Goal: Information Seeking & Learning: Check status

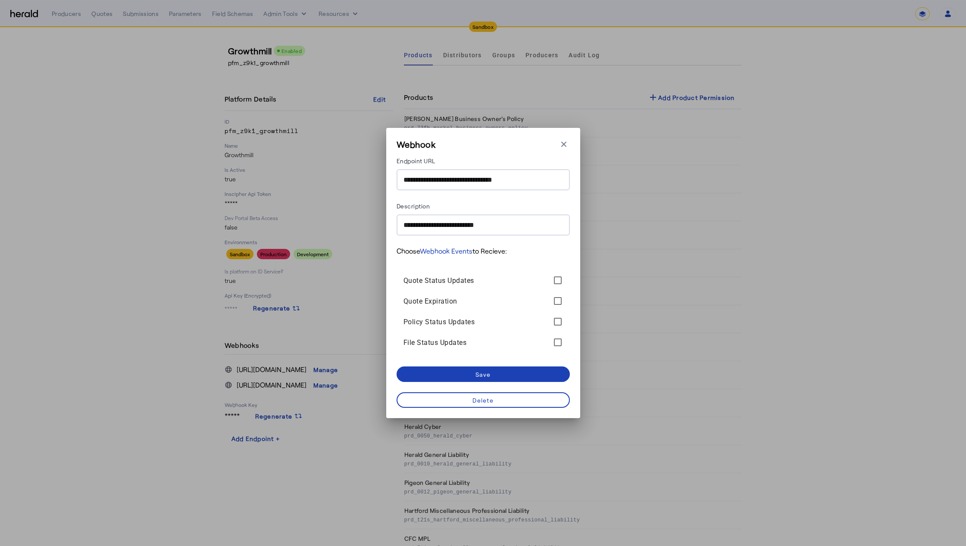
select select "*******"
click at [561, 148] on icon "button" at bounding box center [563, 144] width 9 height 9
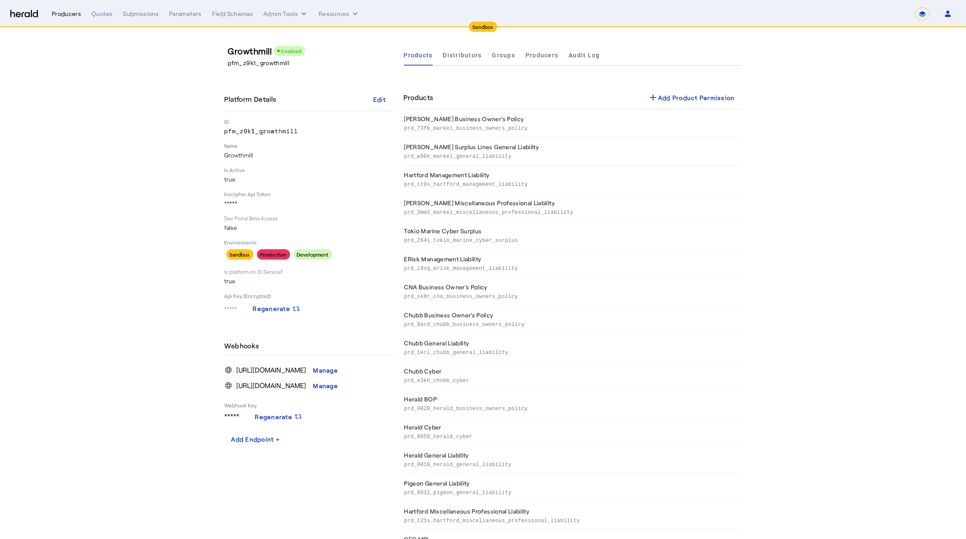
click at [67, 16] on div "Producers" at bounding box center [66, 13] width 29 height 9
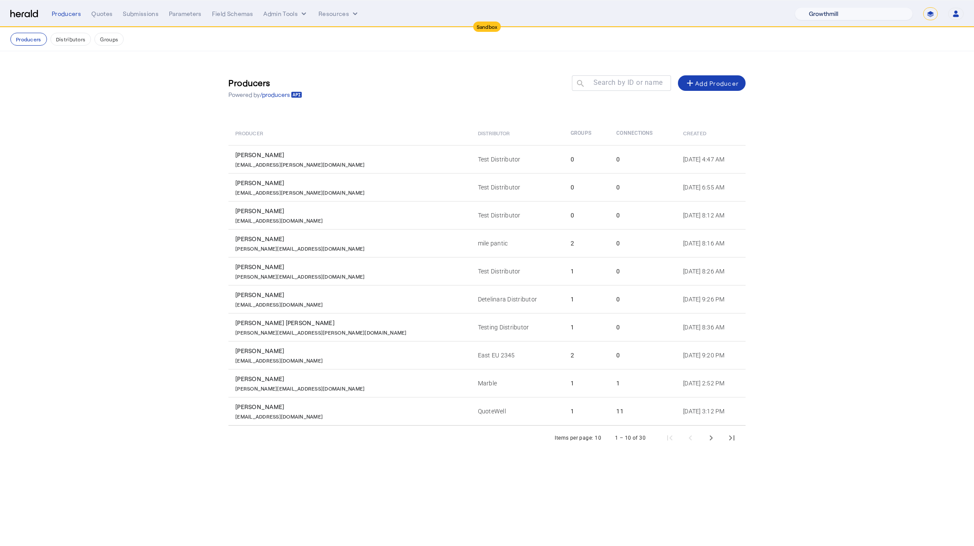
click at [886, 17] on select "1Fort Acrisure Acturis Affinity Advisors Affinity Risk Agentero AmWins Anzen Ao…" at bounding box center [854, 13] width 118 height 13
select select "pfm_h3db_crc"
click at [814, 7] on select "1Fort Acrisure Acturis Affinity Advisors Affinity Risk Agentero AmWins Anzen Ao…" at bounding box center [854, 13] width 118 height 13
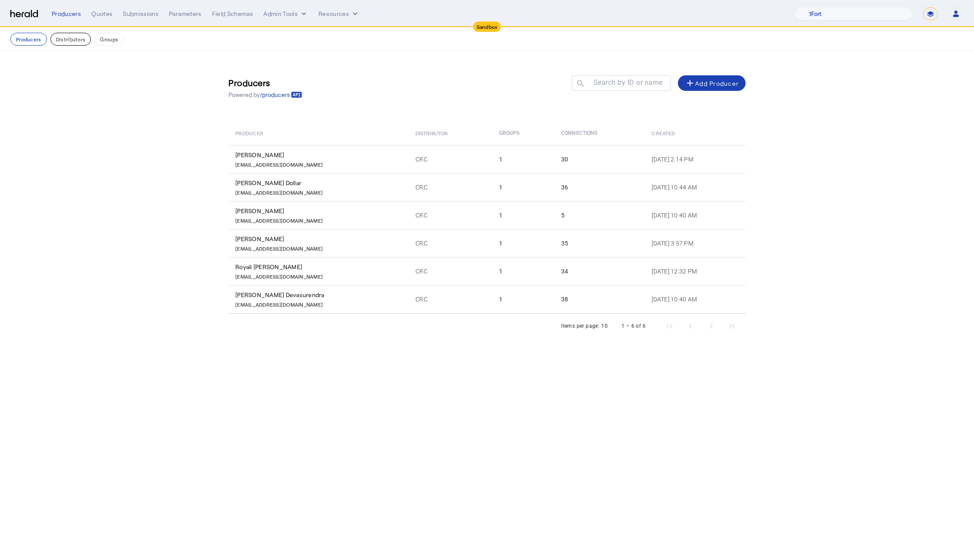
click at [73, 41] on button "Distributors" at bounding box center [70, 39] width 41 height 13
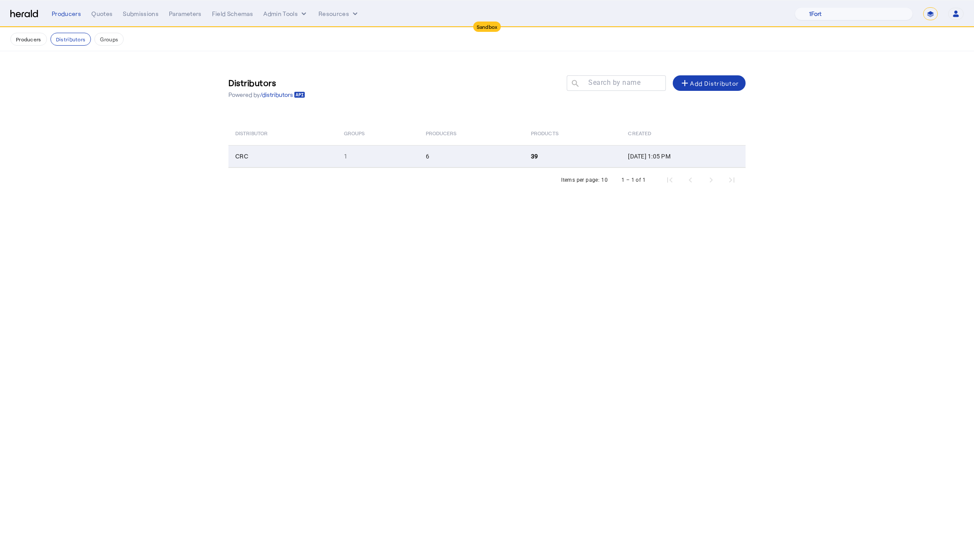
click at [247, 150] on td "CRC" at bounding box center [282, 156] width 109 height 22
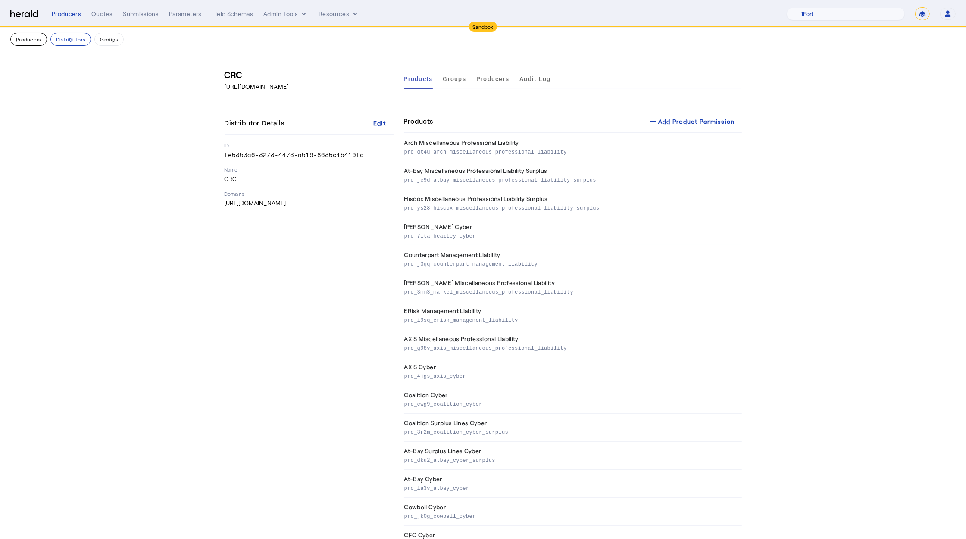
click at [23, 41] on button "Producers" at bounding box center [28, 39] width 37 height 13
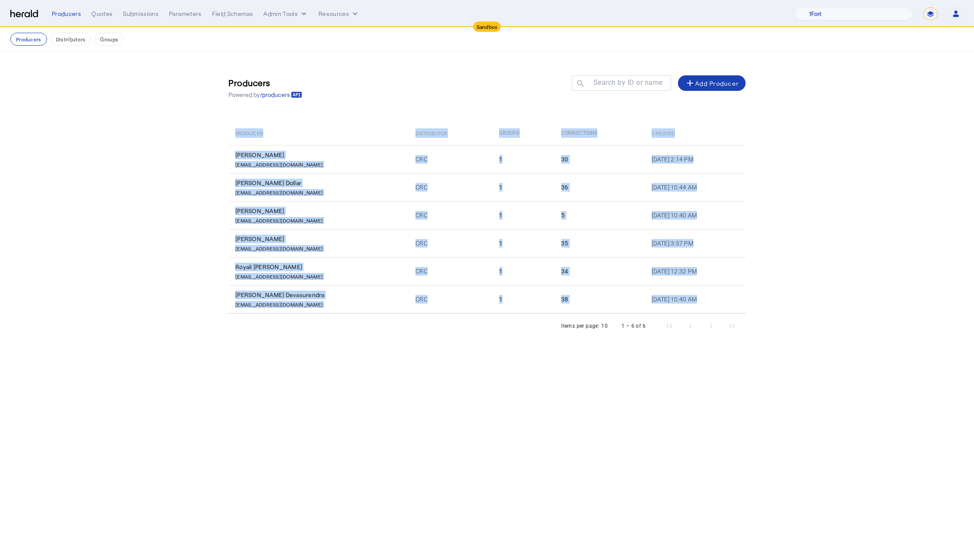
drag, startPoint x: 226, startPoint y: 151, endPoint x: 329, endPoint y: 326, distance: 202.6
click at [329, 326] on div "Producers Powered by /producers Search by ID or name search add Add Producer Pr…" at bounding box center [487, 203] width 552 height 304
copy table "Producer Distributor Groups Connections Created Kyle Yarbrough KyYarbrough@crcg…"
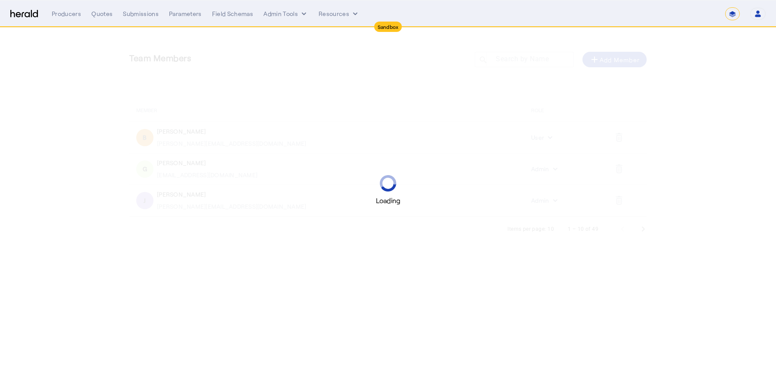
select select "*******"
select select "pfm_2v8p_herald_api"
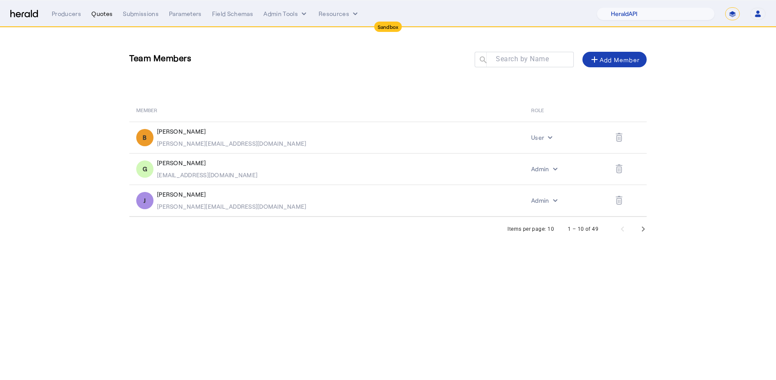
click at [103, 13] on div "Quotes" at bounding box center [101, 13] width 21 height 9
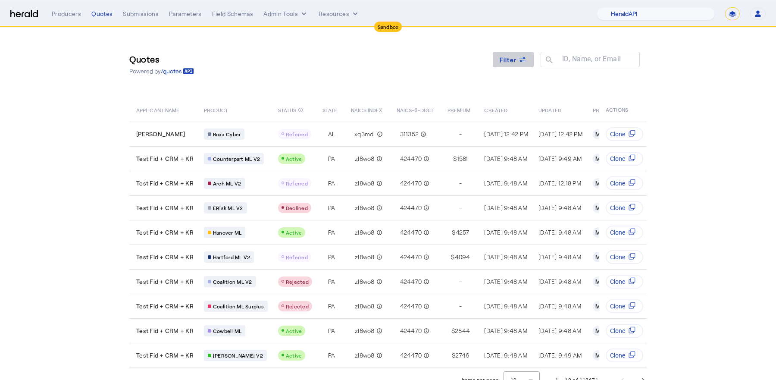
click at [504, 61] on span "Filter" at bounding box center [507, 59] width 17 height 9
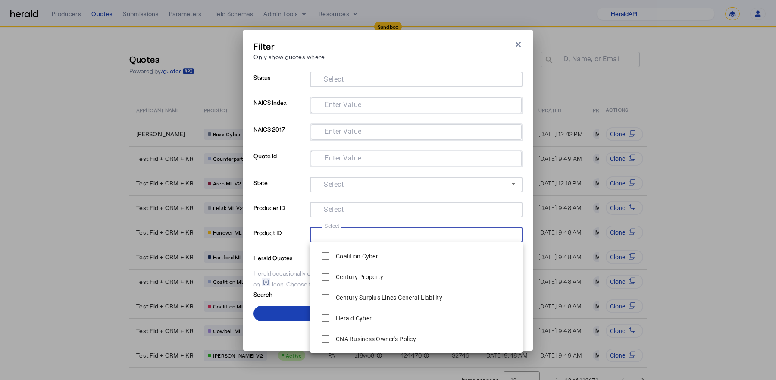
click at [383, 235] on input "Select" at bounding box center [414, 233] width 195 height 10
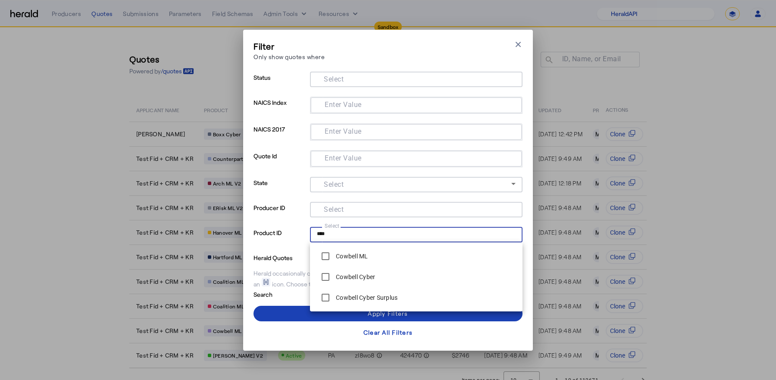
type input "****"
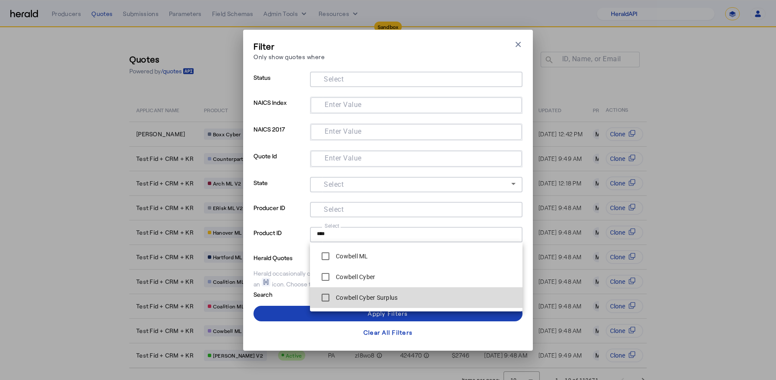
click at [354, 298] on label "Cowbell Cyber Surplus" at bounding box center [365, 297] width 63 height 9
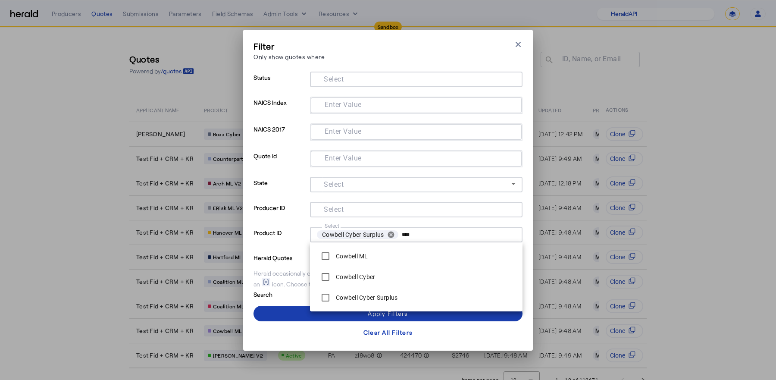
click at [296, 312] on span at bounding box center [387, 313] width 269 height 21
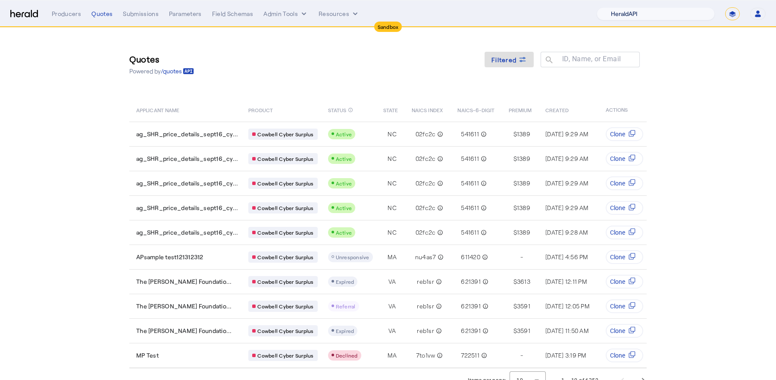
click at [653, 17] on select "1Fort Acrisure Acturis Affinity Advisors Affinity Risk Agentero AmWins Anzen Ao…" at bounding box center [655, 13] width 118 height 13
select select "pfm_h3db_crc"
click at [618, 7] on select "1Fort Acrisure Acturis Affinity Advisors Affinity Risk Agentero AmWins Anzen Ao…" at bounding box center [655, 13] width 118 height 13
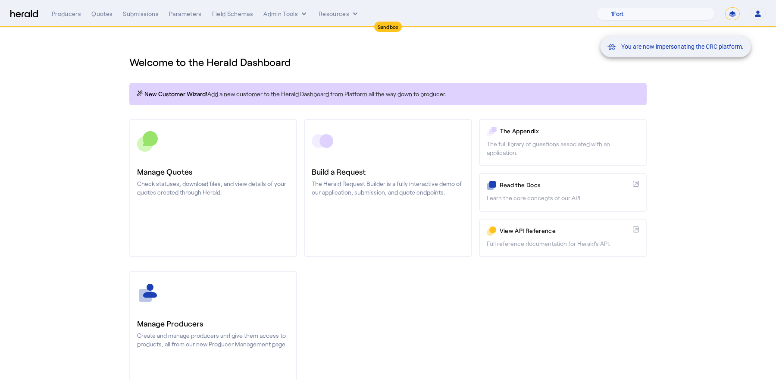
click at [222, 165] on div "You are now impersonating the CRC platform." at bounding box center [388, 190] width 776 height 380
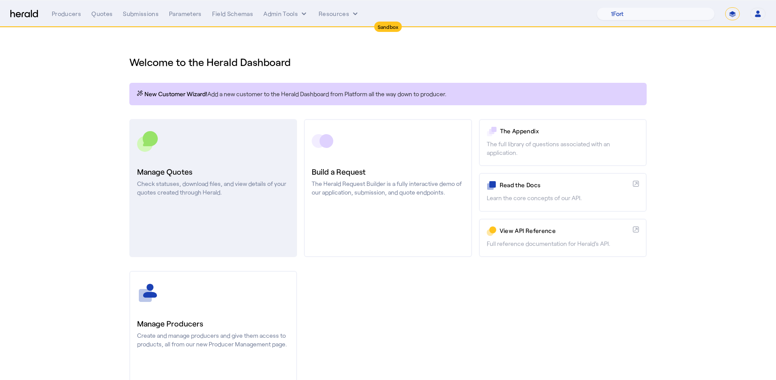
click at [221, 153] on link "Manage Quotes Check statuses, download files, and view details of your quotes c…" at bounding box center [213, 188] width 168 height 138
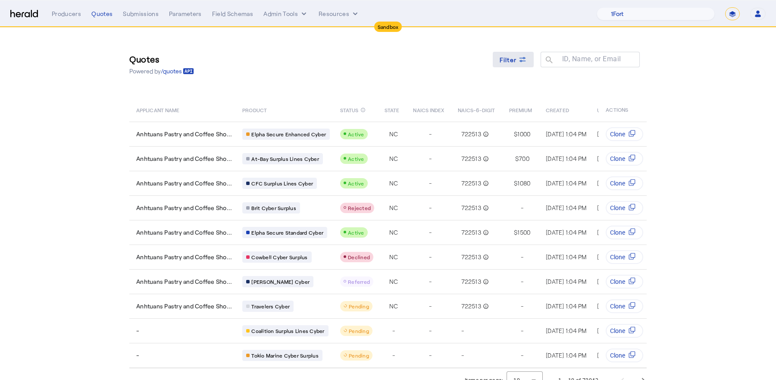
click at [508, 66] on span at bounding box center [512, 59] width 41 height 21
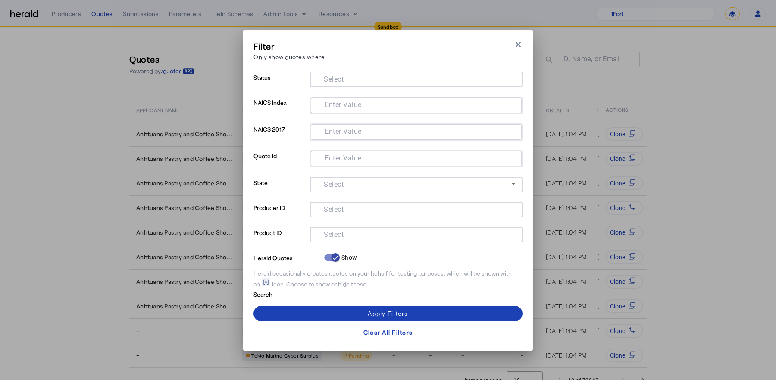
click at [347, 231] on input "Select" at bounding box center [414, 233] width 195 height 10
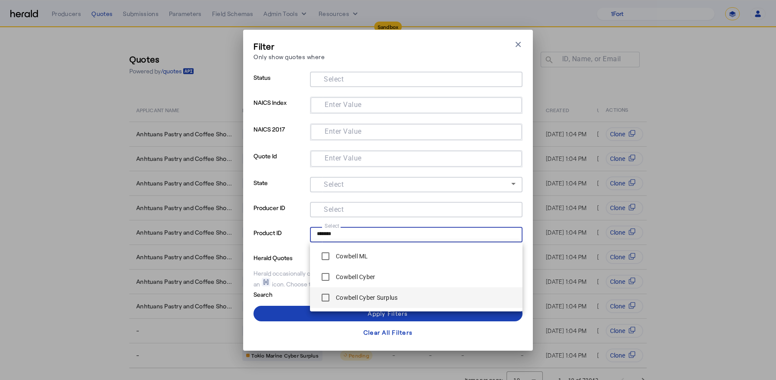
type input "*******"
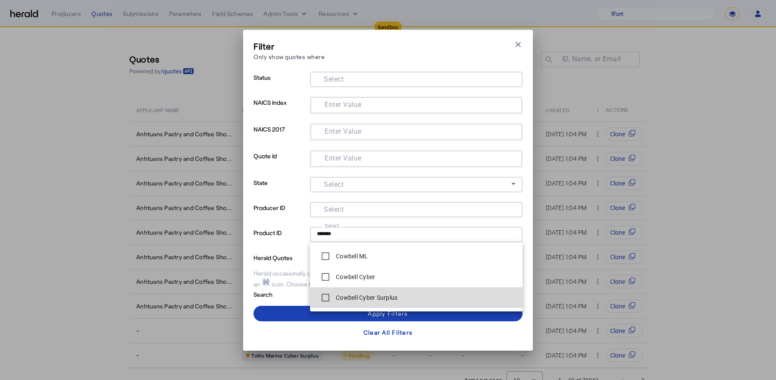
click at [349, 295] on label "Cowbell Cyber Surplus" at bounding box center [365, 297] width 63 height 9
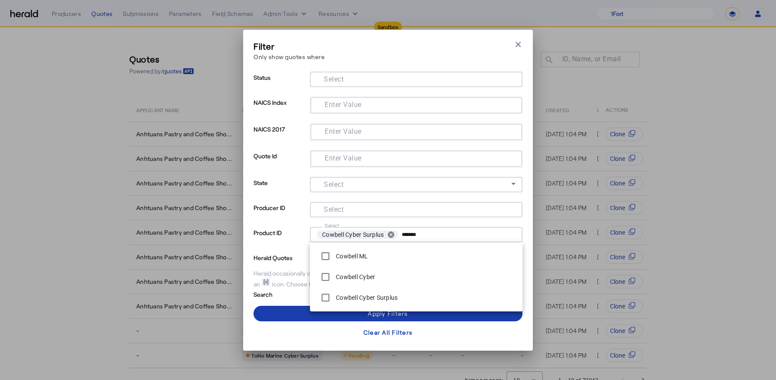
click at [297, 314] on span at bounding box center [387, 313] width 269 height 21
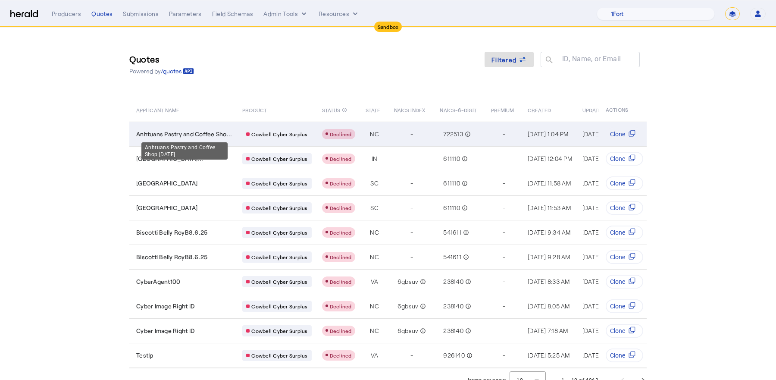
click at [186, 134] on span "Anhtuans Pastry and Coffee Sho..." at bounding box center [184, 134] width 96 height 9
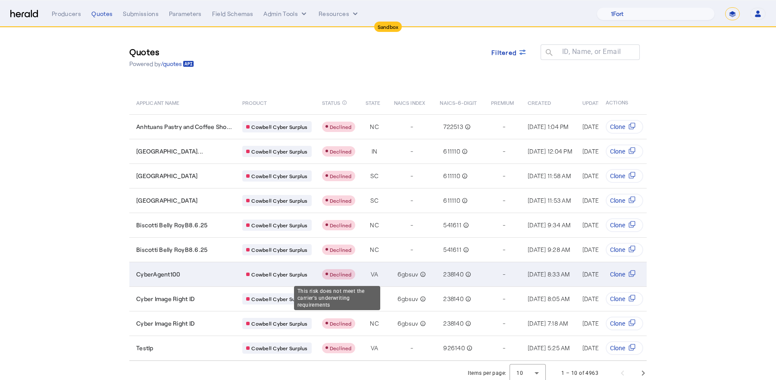
scroll to position [9, 0]
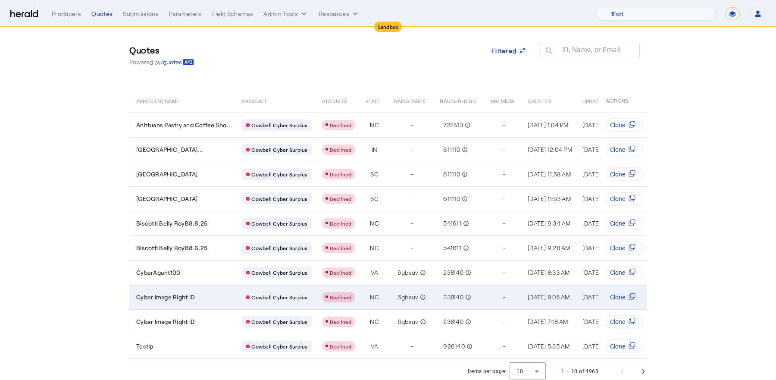
click at [209, 293] on div "Cyber Image Right ID" at bounding box center [184, 297] width 96 height 9
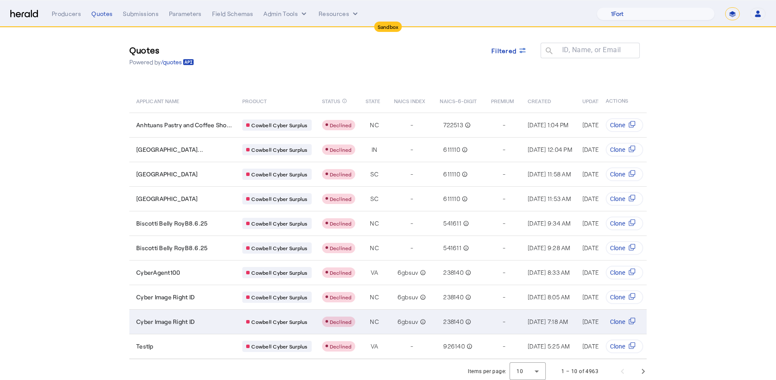
click at [187, 317] on span "Cyber Image Right ID" at bounding box center [165, 321] width 58 height 9
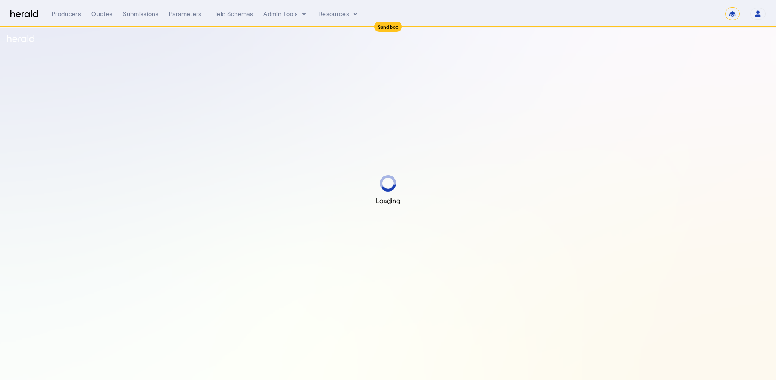
select select "*******"
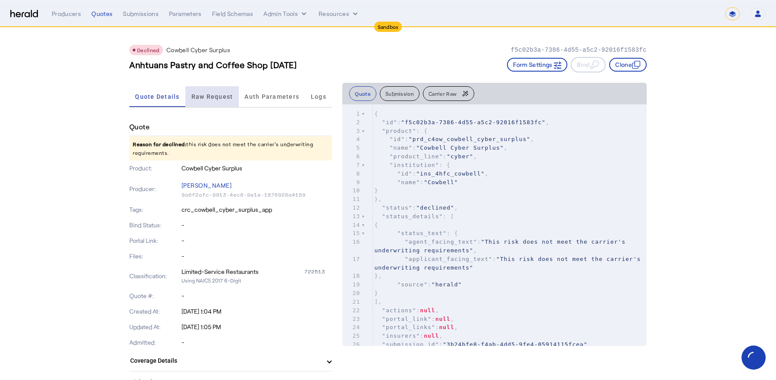
click at [222, 97] on span "Raw Request" at bounding box center [212, 97] width 42 height 6
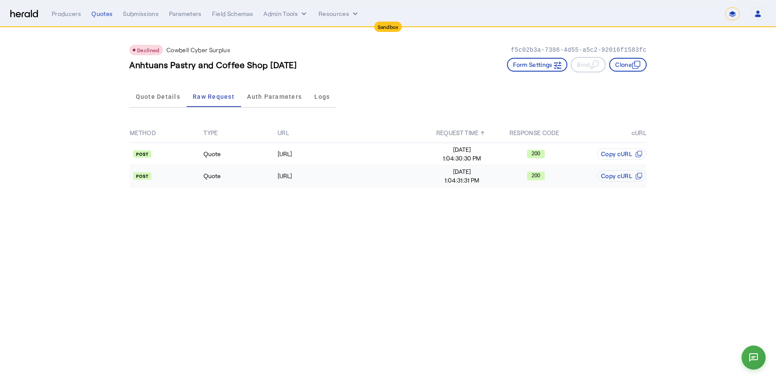
click at [232, 166] on td "Quote" at bounding box center [240, 176] width 74 height 22
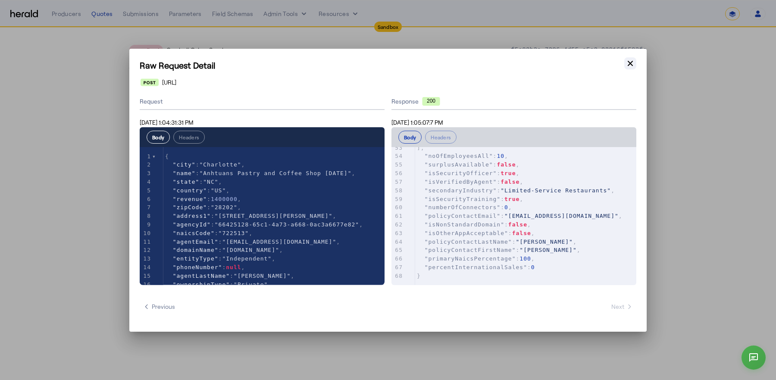
click at [631, 63] on icon "button" at bounding box center [630, 63] width 9 height 9
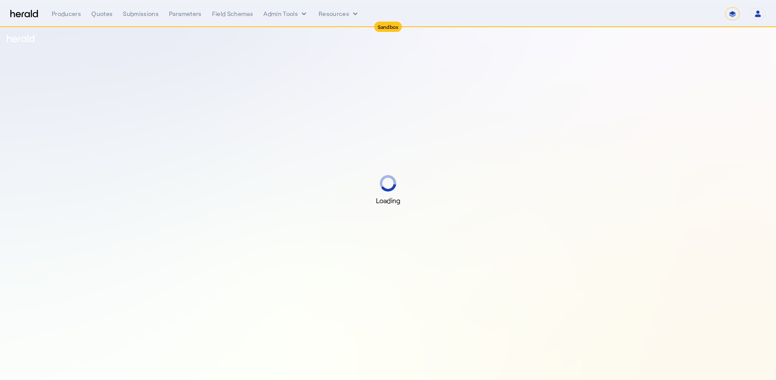
select select "*******"
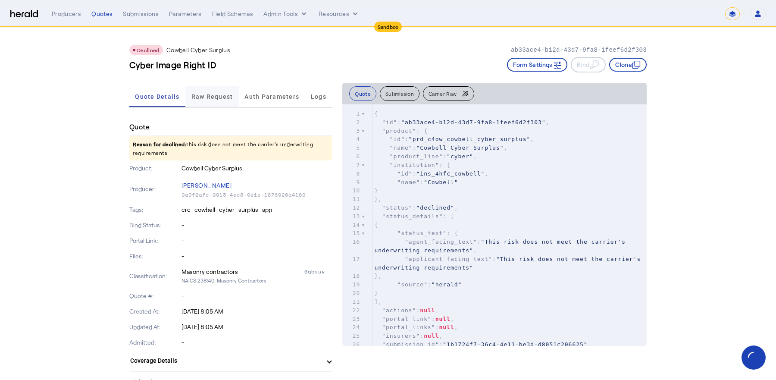
click at [206, 94] on span "Raw Request" at bounding box center [212, 97] width 42 height 6
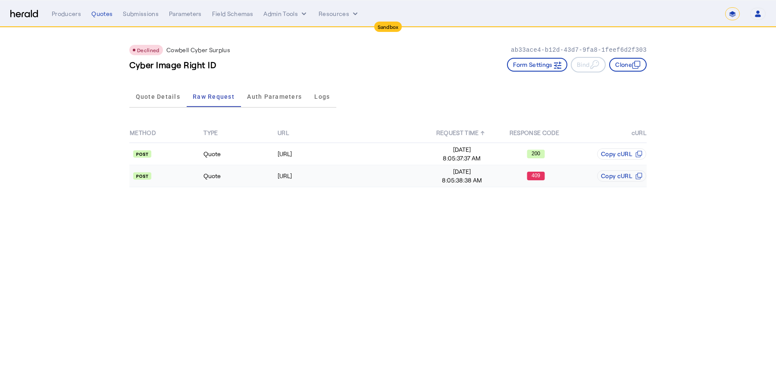
click at [259, 175] on td "Quote" at bounding box center [240, 176] width 74 height 22
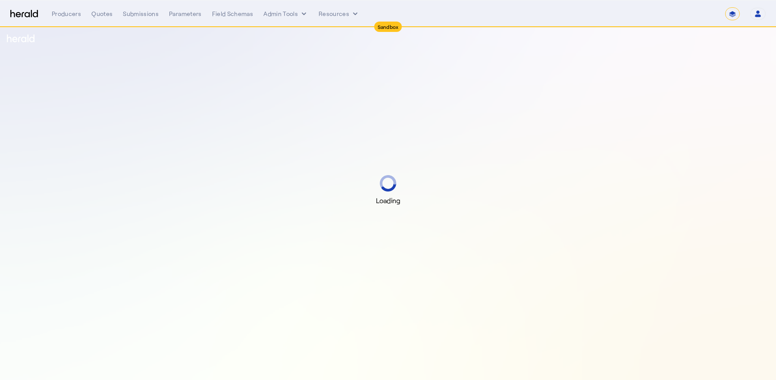
select select "*******"
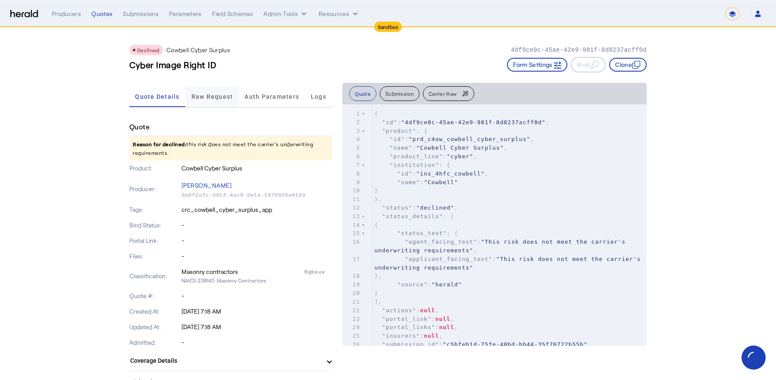
click at [220, 88] on span "Raw Request" at bounding box center [212, 96] width 42 height 21
